Goal: Transaction & Acquisition: Purchase product/service

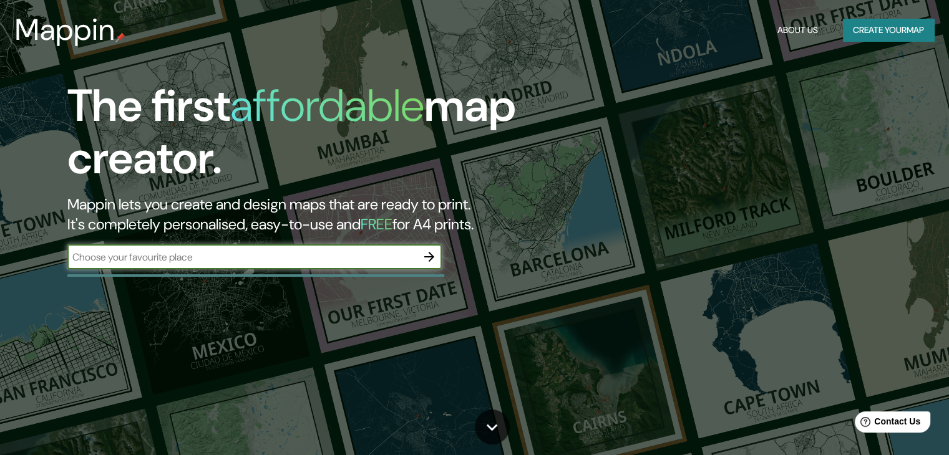
click at [222, 260] on input "text" at bounding box center [241, 257] width 349 height 14
type input "1"
type input "Barranco, [GEOGRAPHIC_DATA], [GEOGRAPHIC_DATA]"
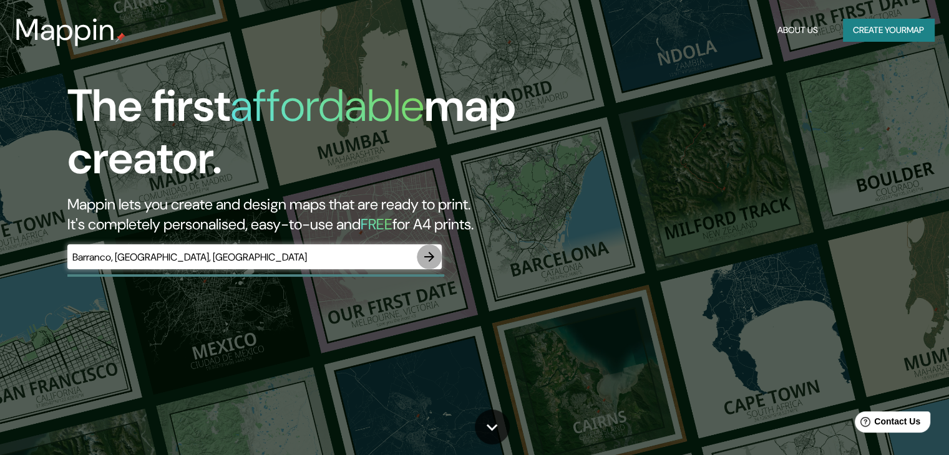
click at [433, 261] on icon "button" at bounding box center [429, 257] width 15 height 15
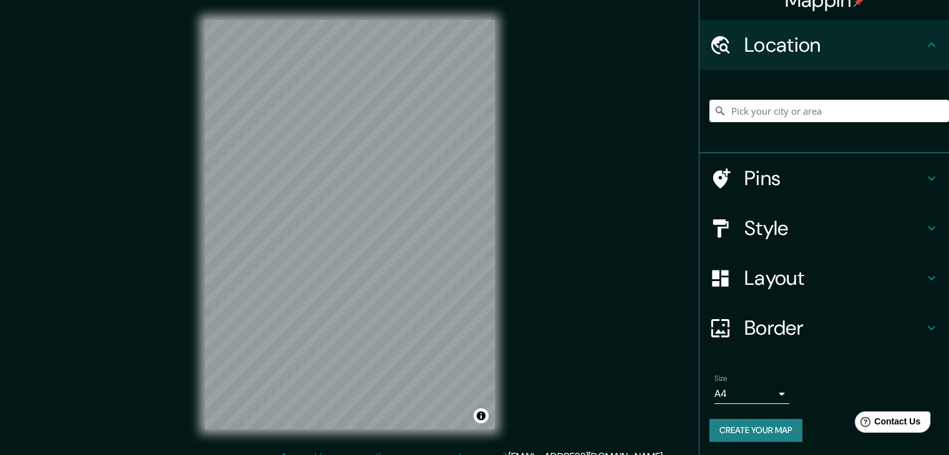
scroll to position [21, 0]
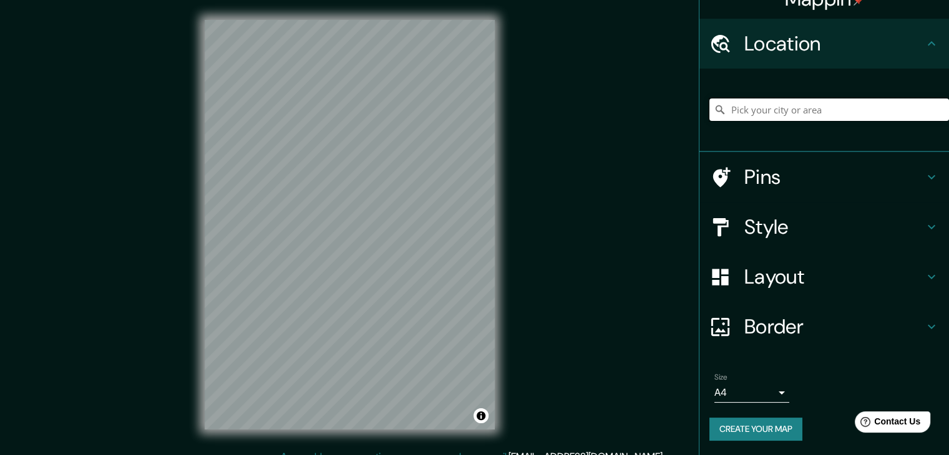
click at [789, 105] on input "Pick your city or area" at bounding box center [829, 110] width 240 height 22
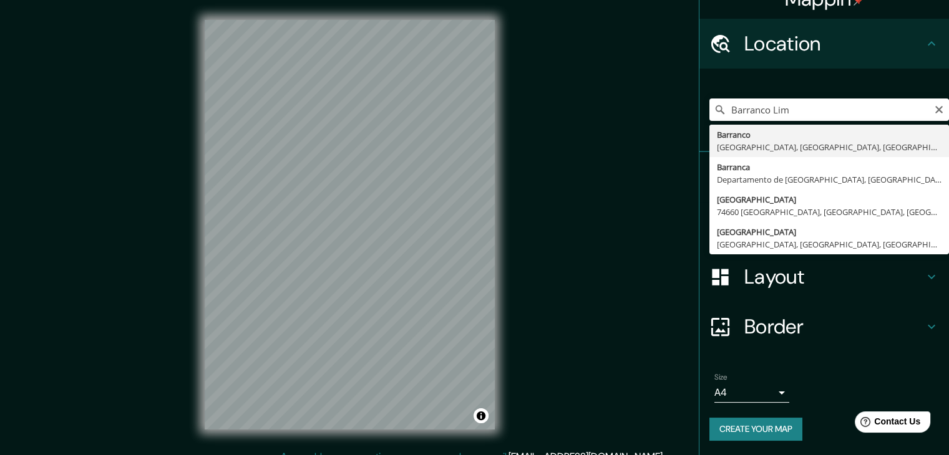
type input "[GEOGRAPHIC_DATA], [GEOGRAPHIC_DATA], [GEOGRAPHIC_DATA], [GEOGRAPHIC_DATA]"
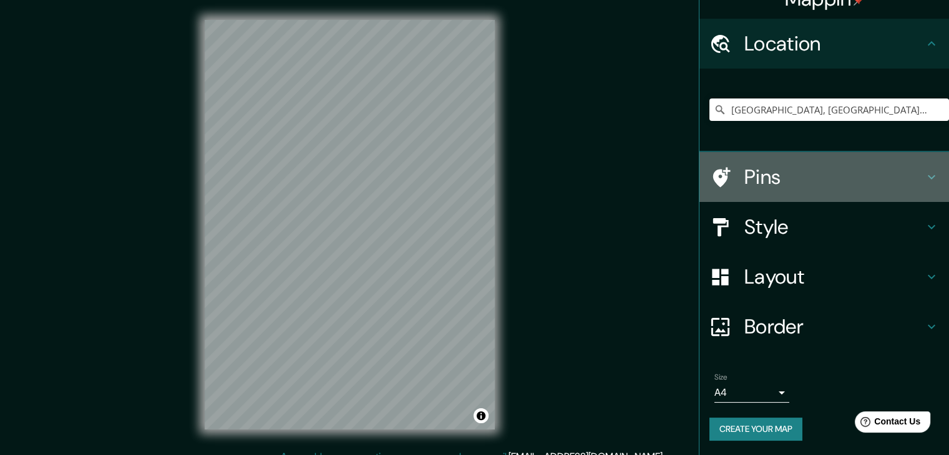
click at [792, 175] on h4 "Pins" at bounding box center [834, 177] width 180 height 25
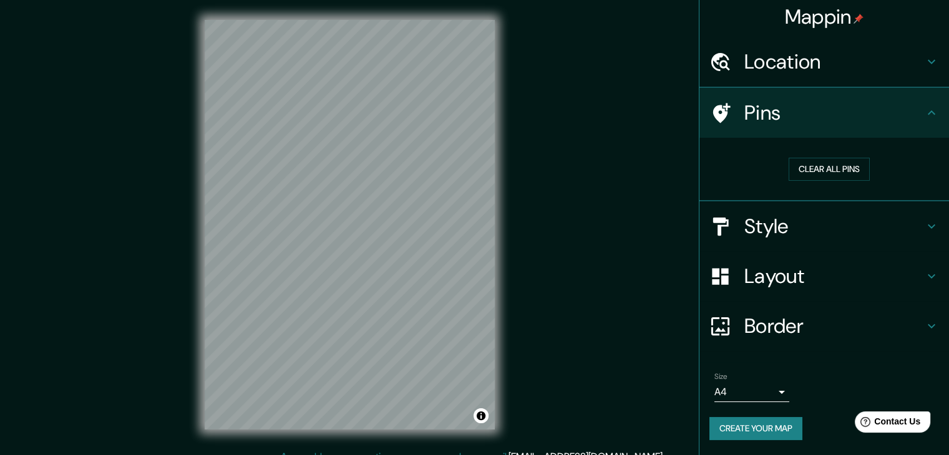
scroll to position [2, 0]
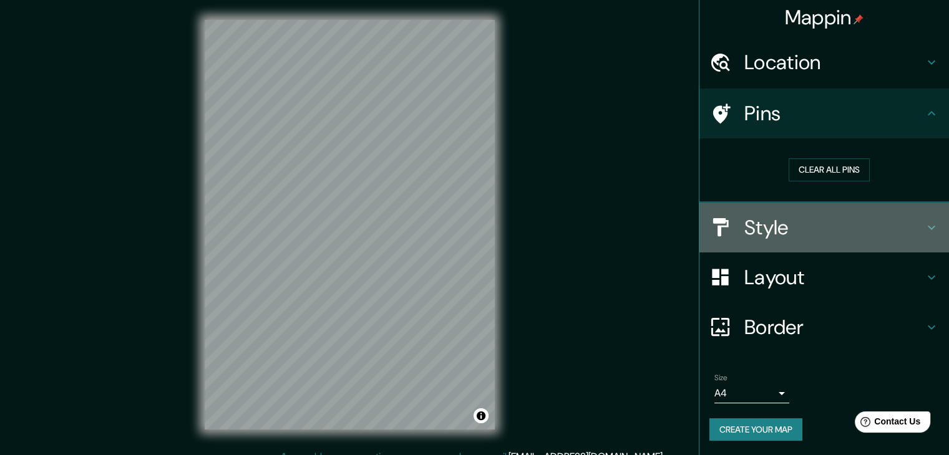
click at [839, 221] on h4 "Style" at bounding box center [834, 227] width 180 height 25
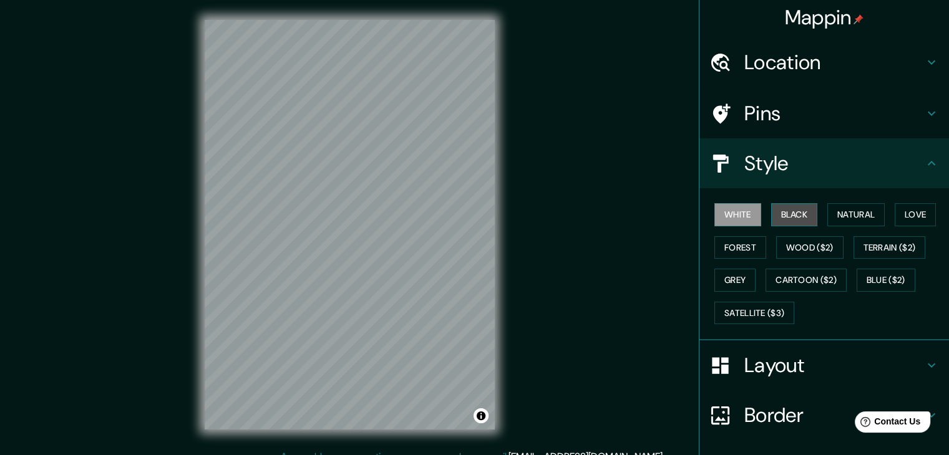
click at [796, 211] on button "Black" at bounding box center [794, 214] width 47 height 23
click at [851, 213] on button "Natural" at bounding box center [855, 214] width 57 height 23
